Goal: Complete application form

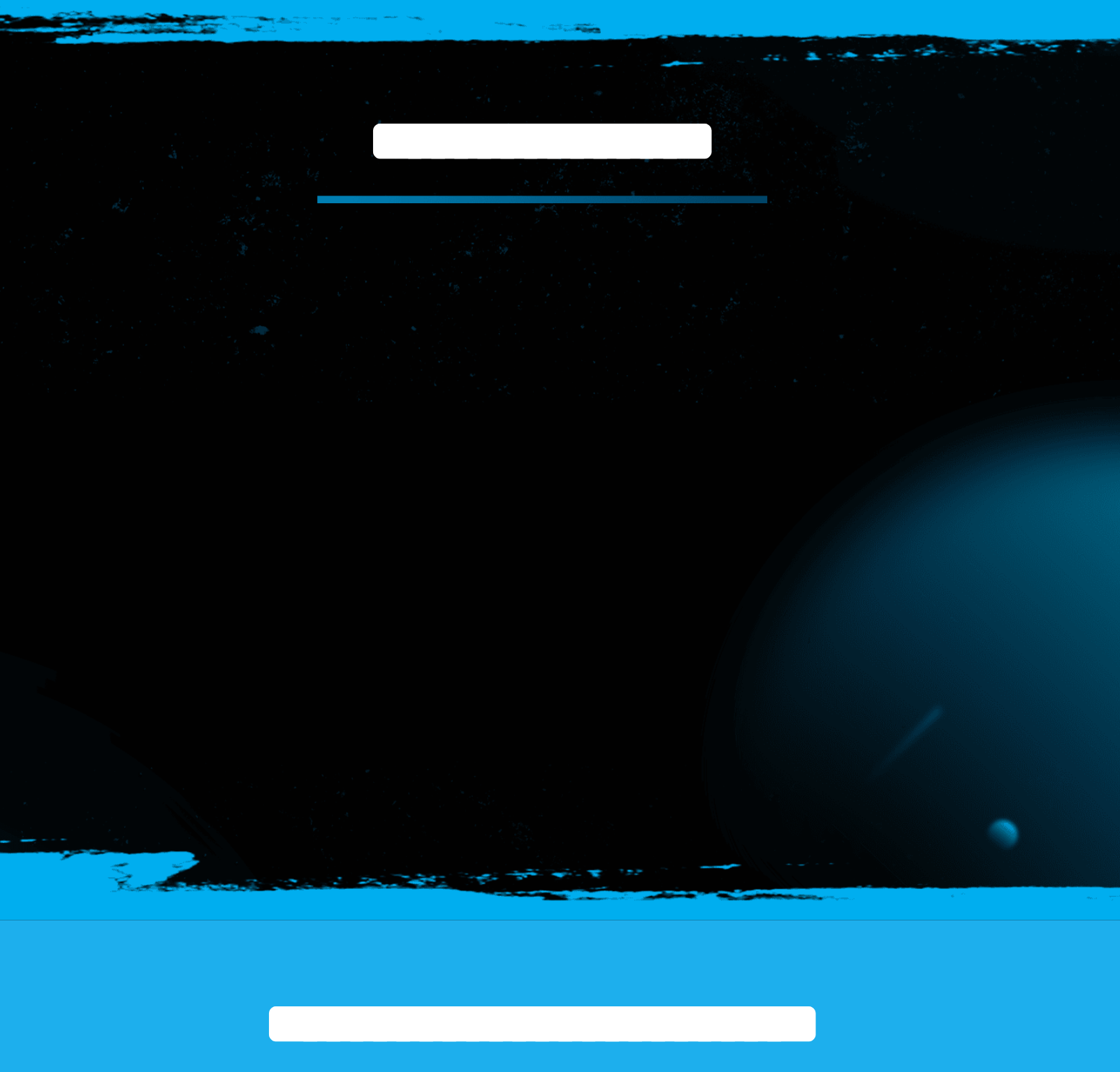
scroll to position [3512, 0]
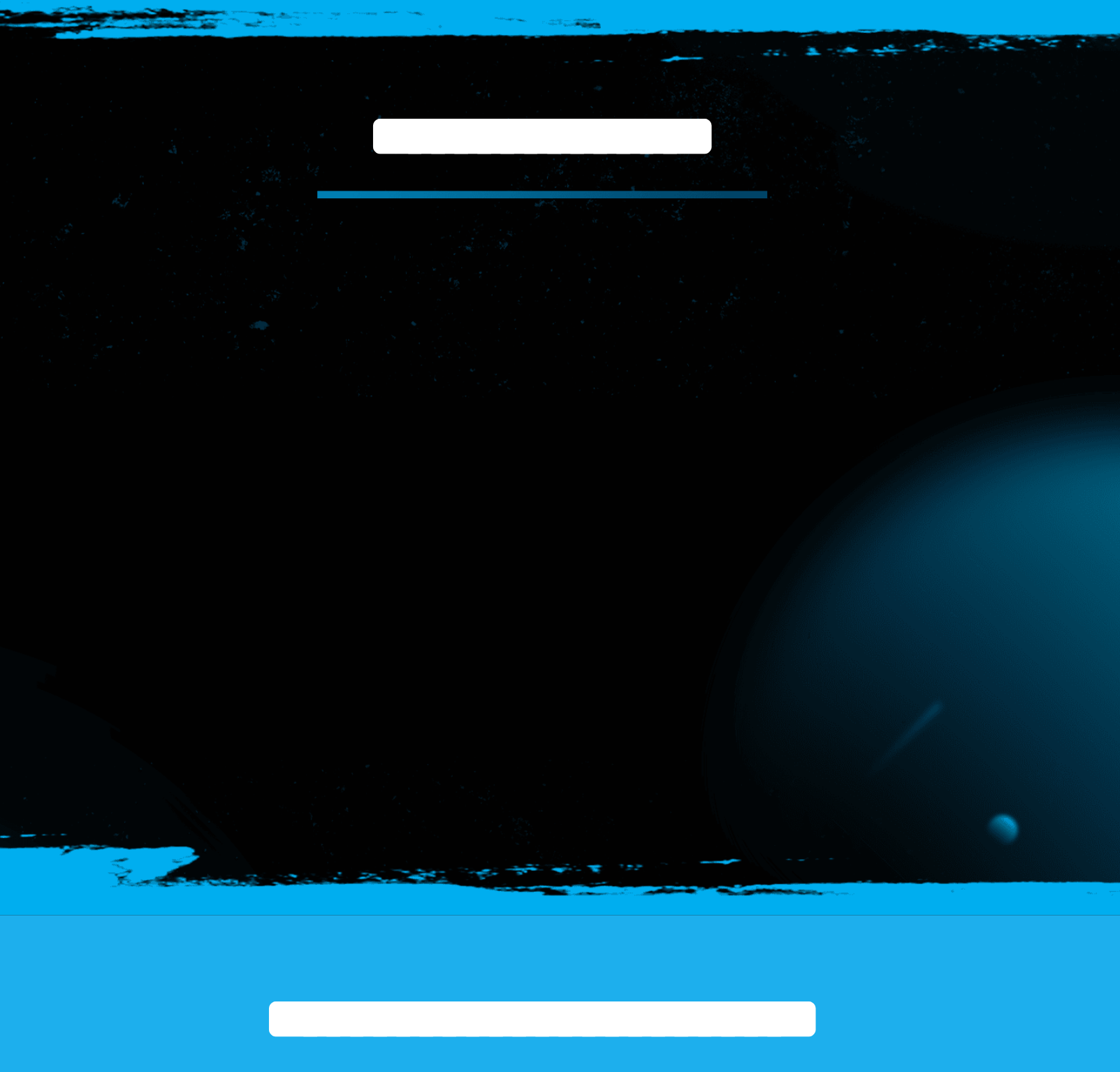
click at [479, 881] on div "**********" at bounding box center [560, 603] width 817 height 560
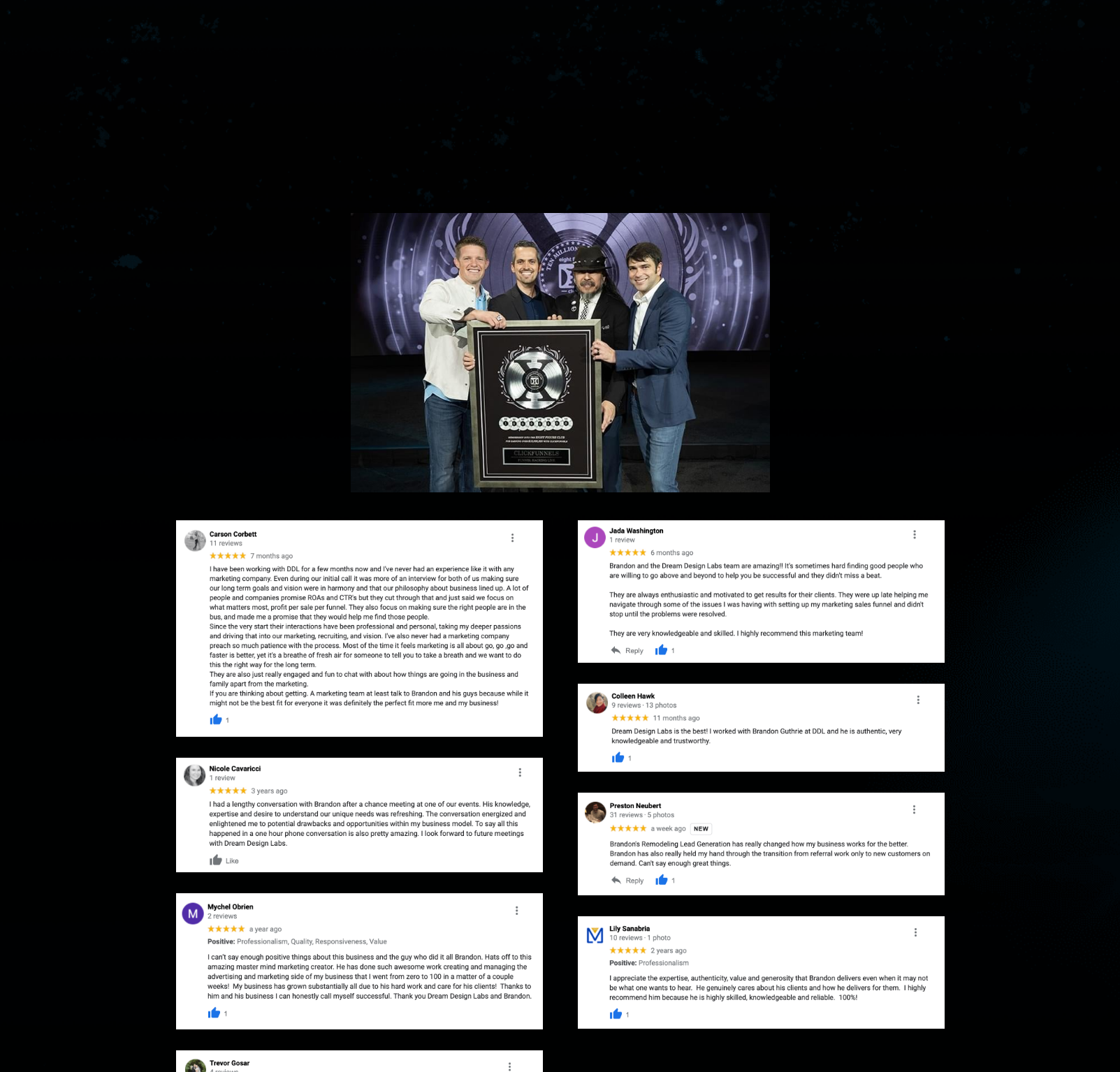
scroll to position [6246, 0]
